Goal: Task Accomplishment & Management: Use online tool/utility

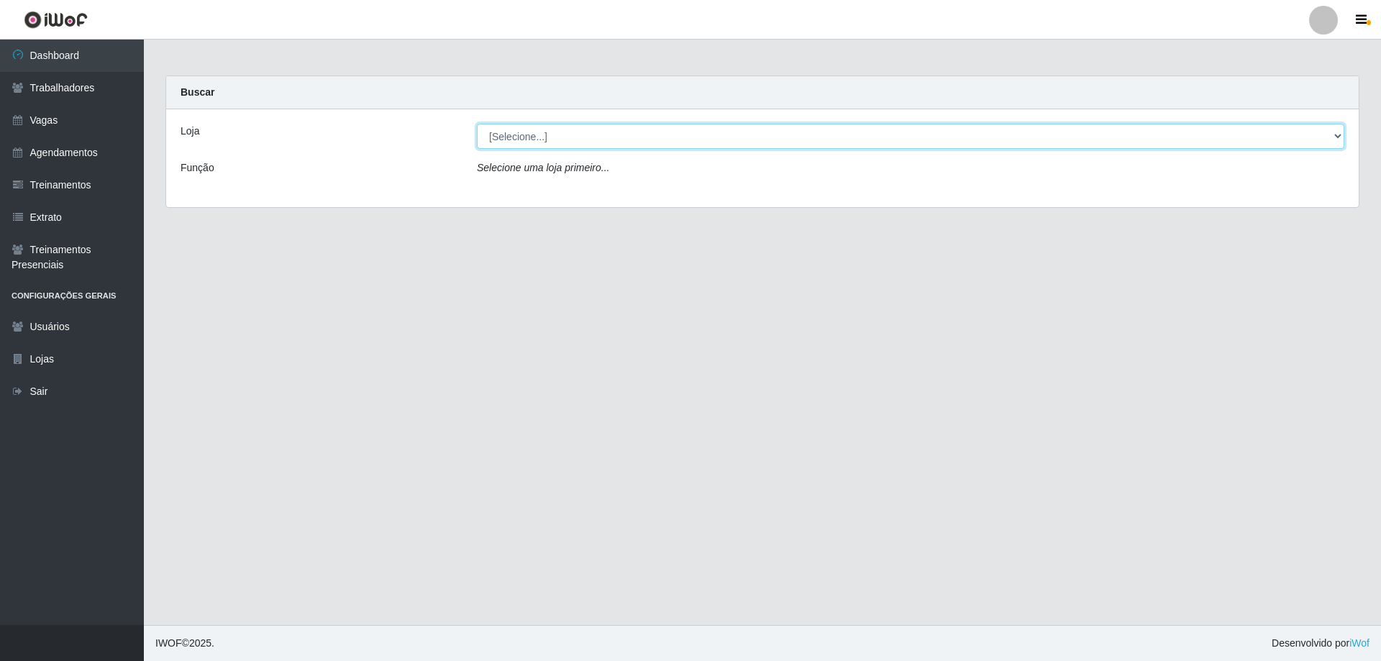
click at [543, 132] on select "[Selecione...] Minimercado Filezão O Filezão - Centenário" at bounding box center [910, 136] width 867 height 25
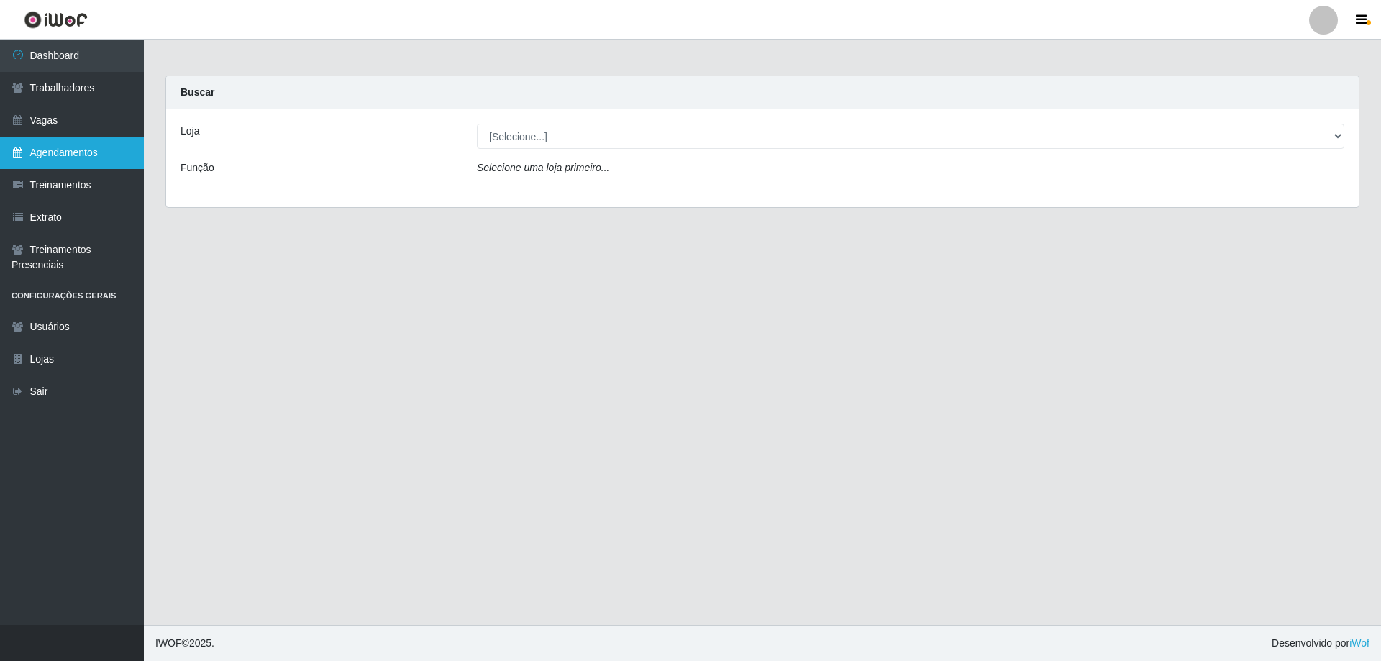
click at [91, 147] on link "Agendamentos" at bounding box center [72, 153] width 144 height 32
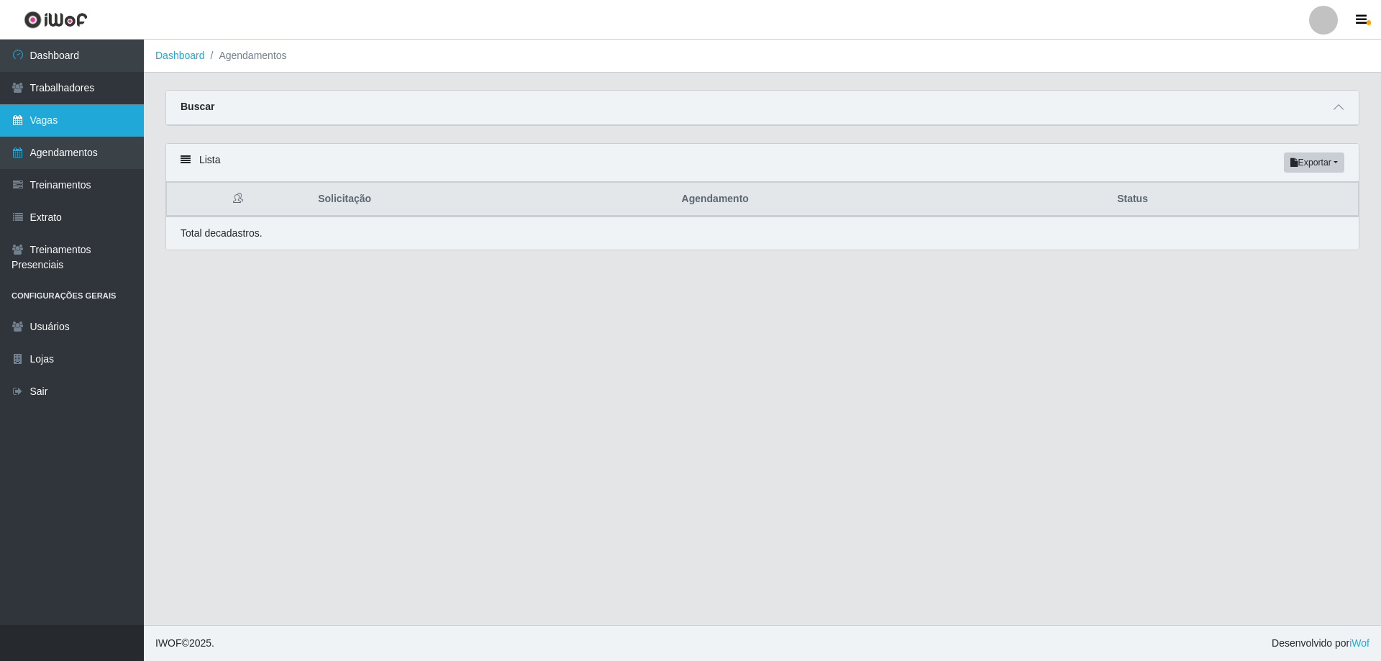
click at [42, 121] on link "Vagas" at bounding box center [72, 120] width 144 height 32
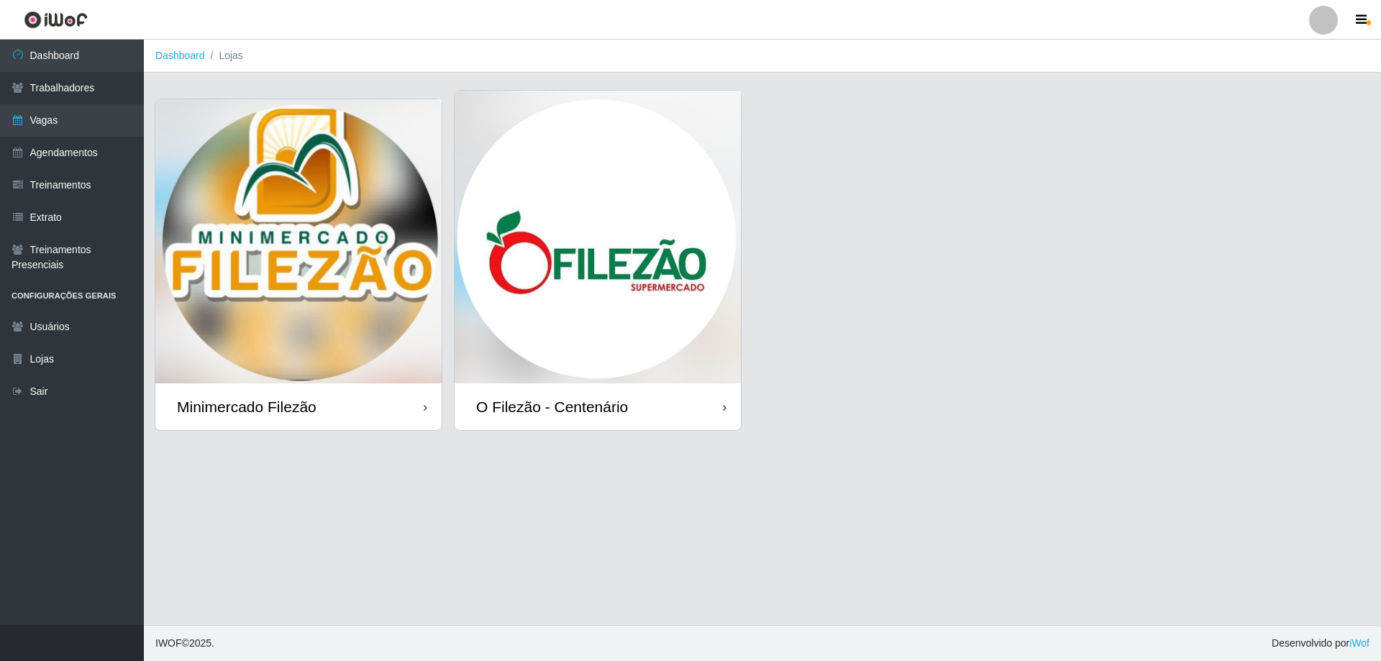
click at [311, 145] on img at bounding box center [298, 241] width 286 height 284
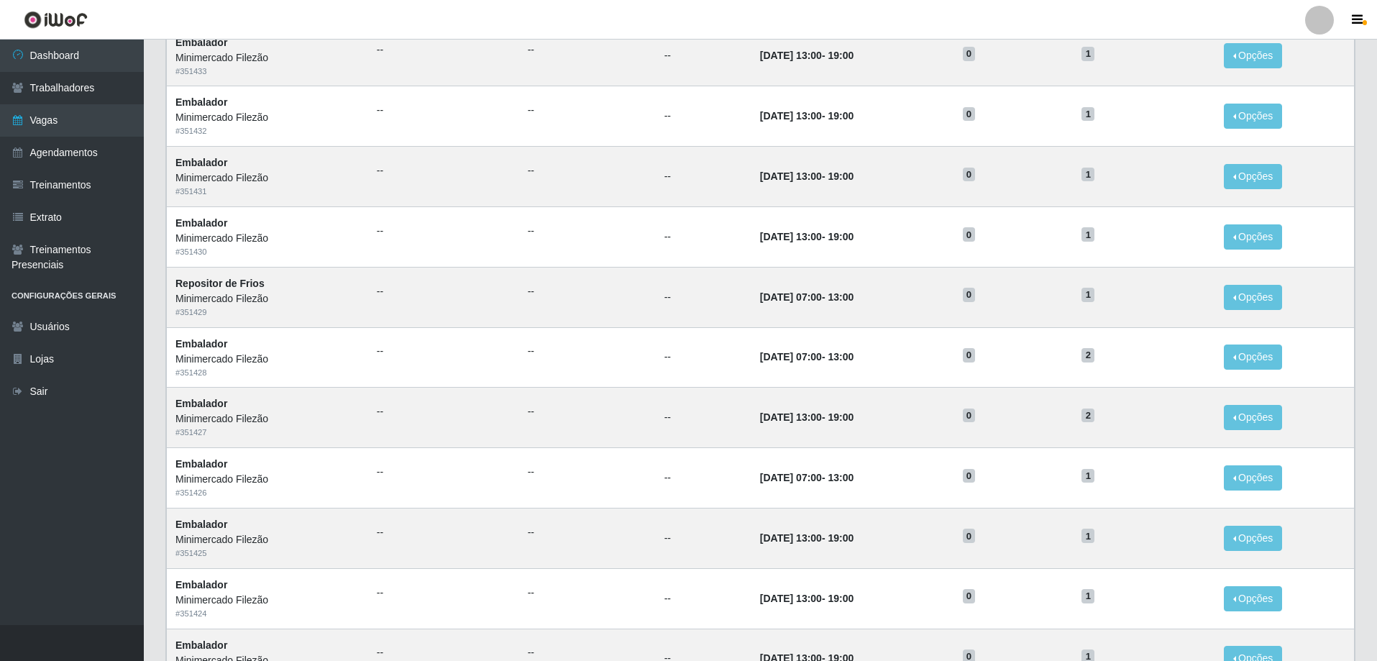
scroll to position [558, 0]
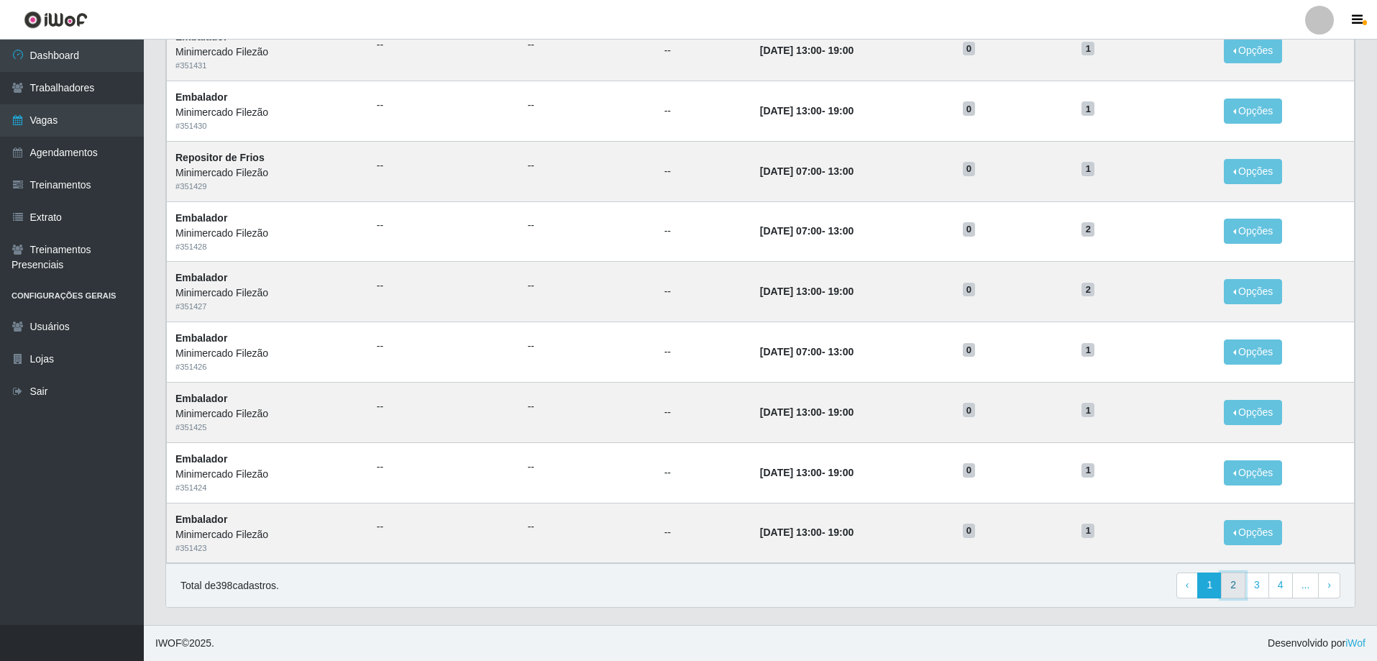
click at [1243, 585] on link "2" at bounding box center [1233, 585] width 24 height 26
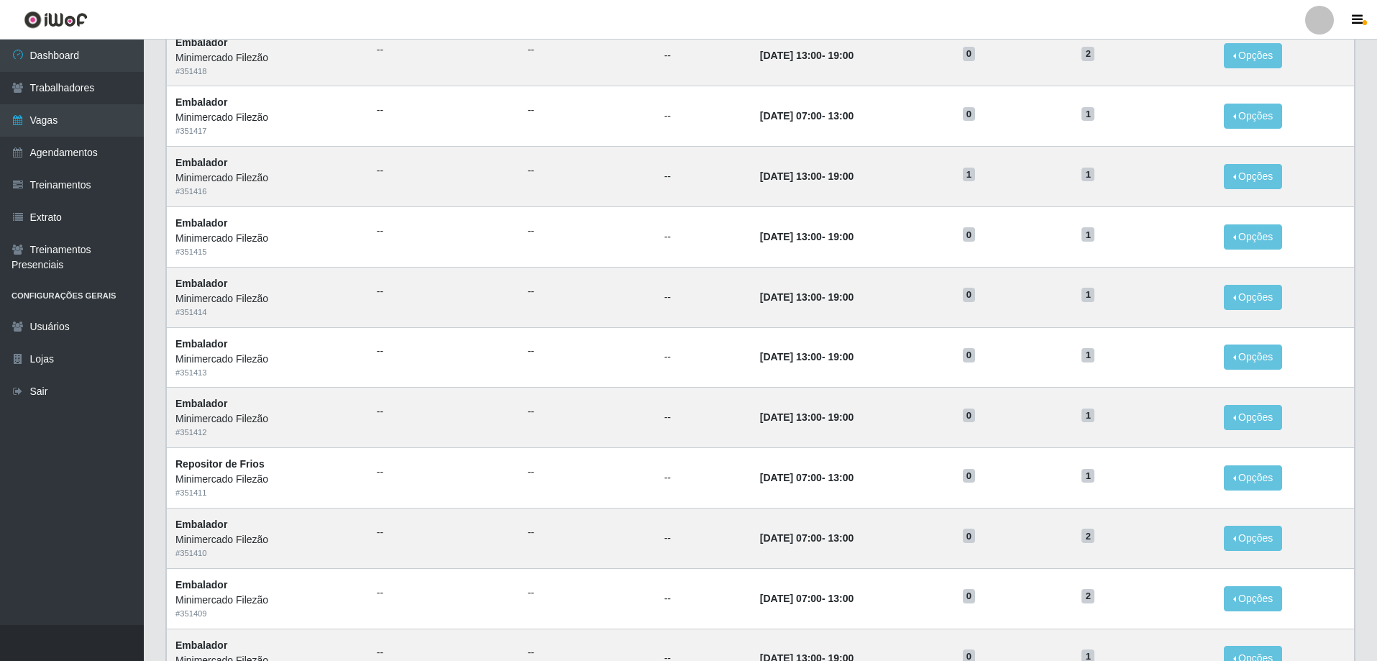
scroll to position [558, 0]
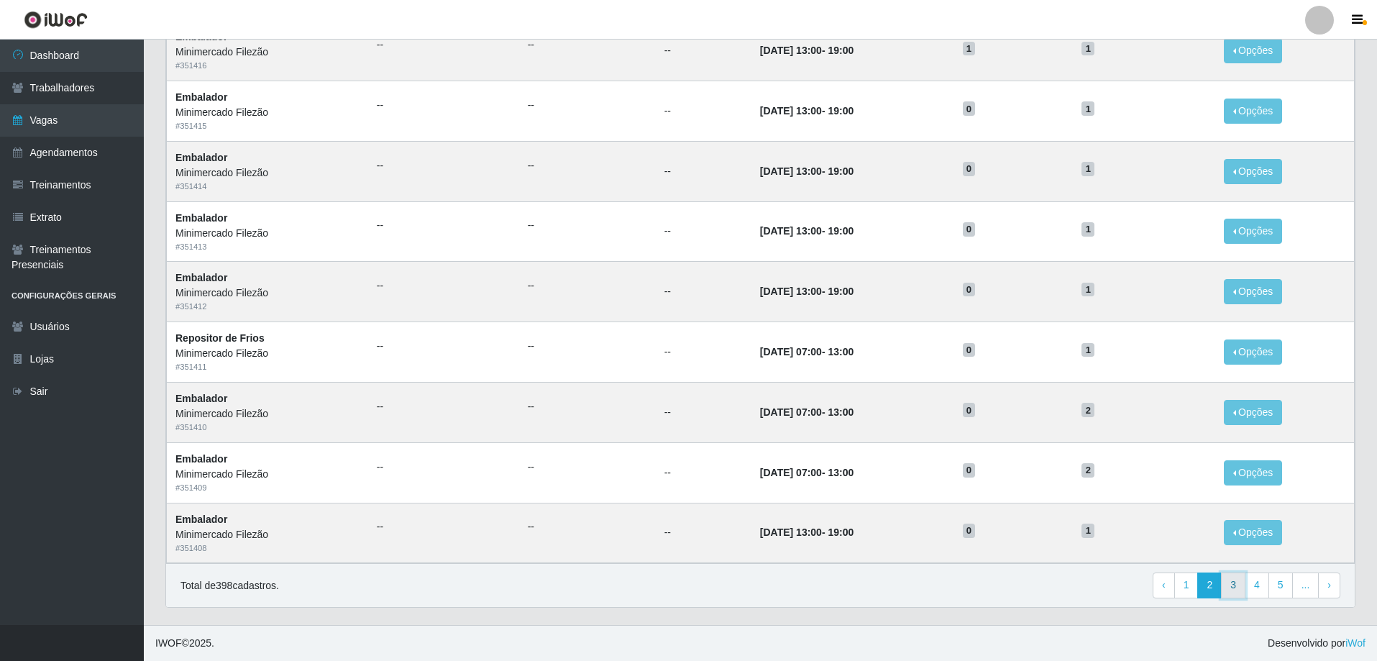
click at [1231, 588] on link "3" at bounding box center [1233, 585] width 24 height 26
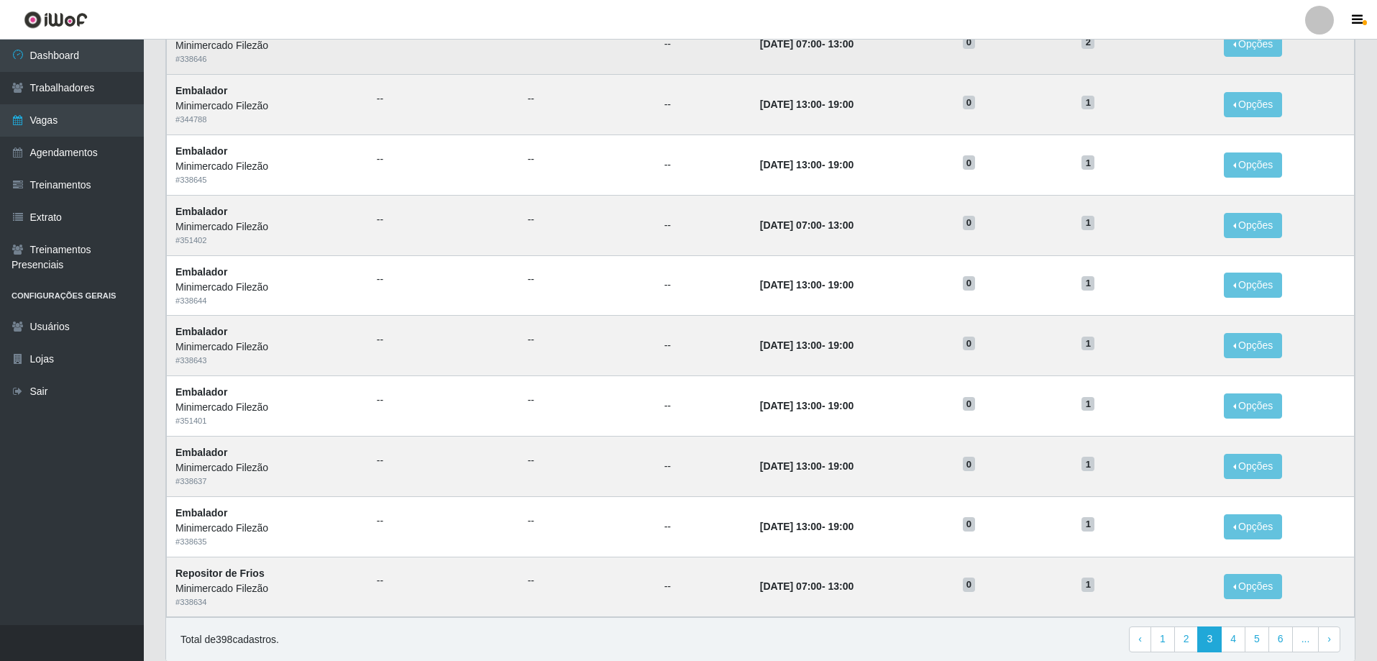
scroll to position [558, 0]
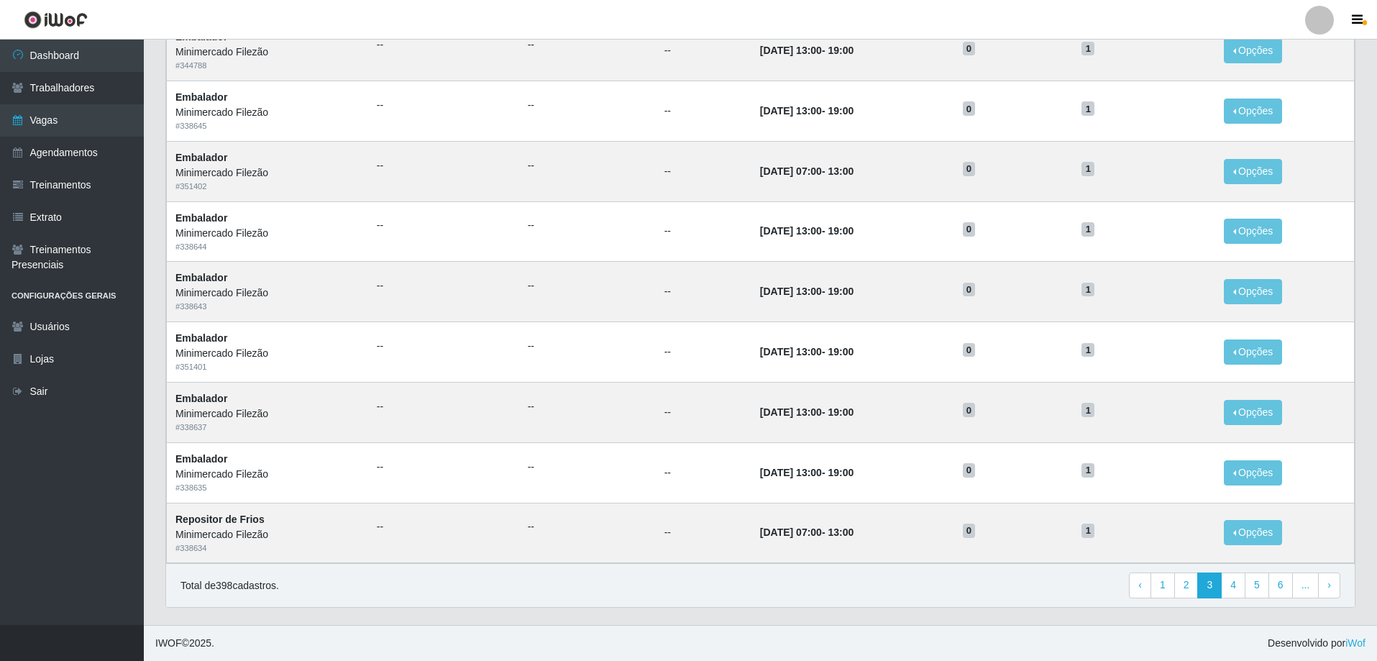
click at [1003, 622] on div "Lista Adicionar Ref Trainamentos Certificação Gênero Data Restantes Cadastradas…" at bounding box center [761, 105] width 1212 height 1039
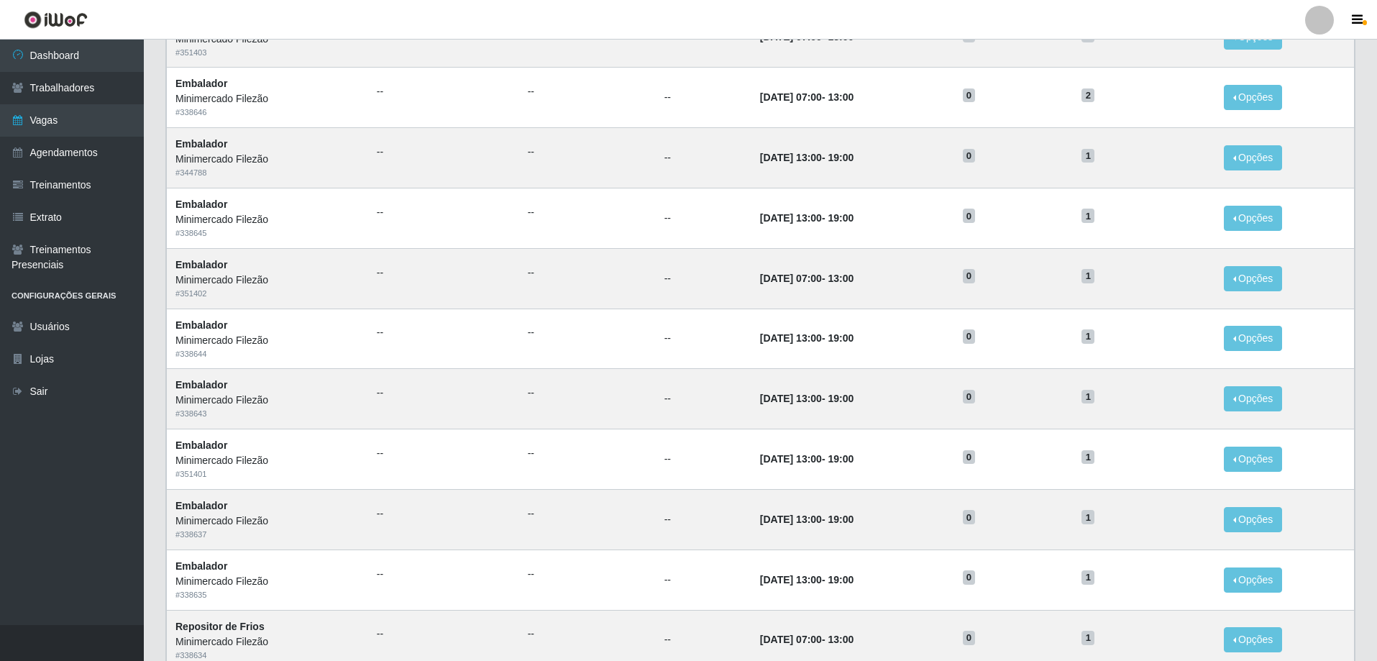
scroll to position [414, 0]
